Goal: Check status

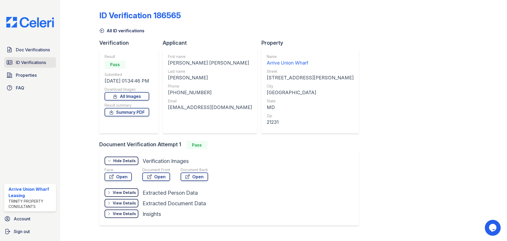
click at [41, 63] on span "ID Verifications" at bounding box center [31, 62] width 30 height 6
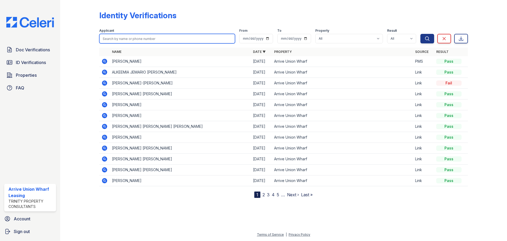
click at [147, 35] on input "search" at bounding box center [167, 39] width 136 height 10
type input "meghana"
click at [421, 34] on button "Search" at bounding box center [428, 39] width 14 height 10
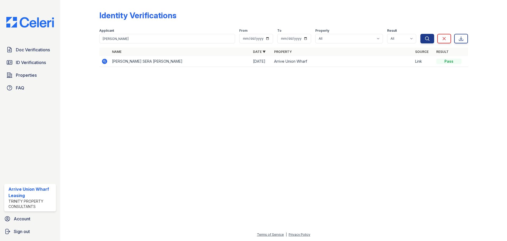
click at [105, 63] on icon at bounding box center [104, 61] width 5 height 5
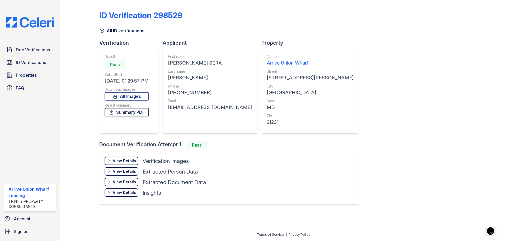
click at [130, 112] on link "Summary PDF" at bounding box center [127, 112] width 44 height 8
click at [128, 164] on div "View Details Details" at bounding box center [122, 160] width 34 height 8
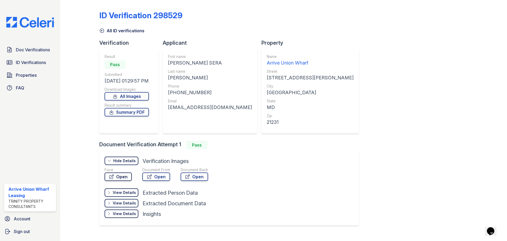
click at [118, 178] on link "Open" at bounding box center [118, 176] width 27 height 8
